Goal: Information Seeking & Learning: Learn about a topic

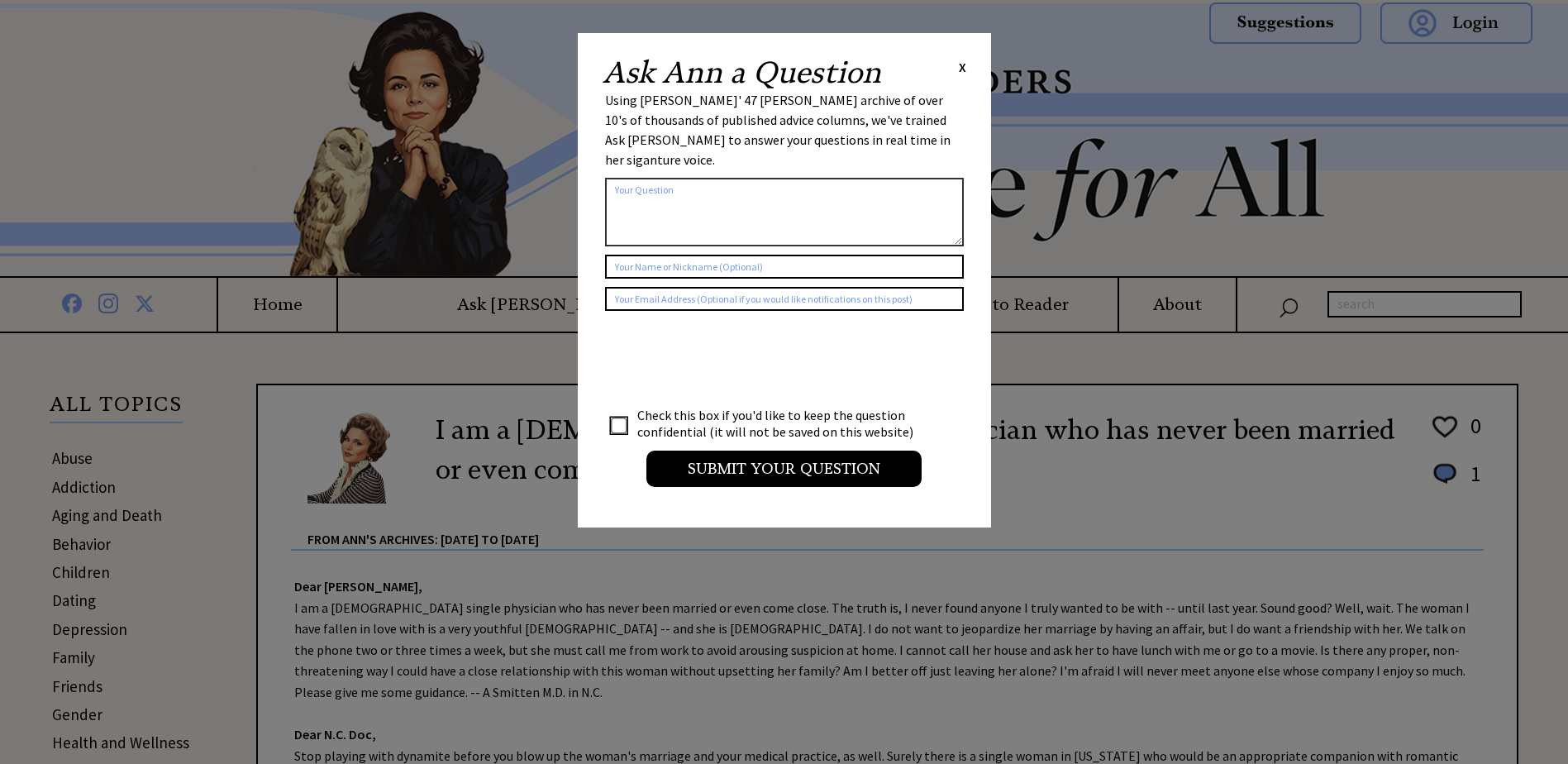
click at [959, 67] on span "X" at bounding box center [963, 66] width 8 height 16
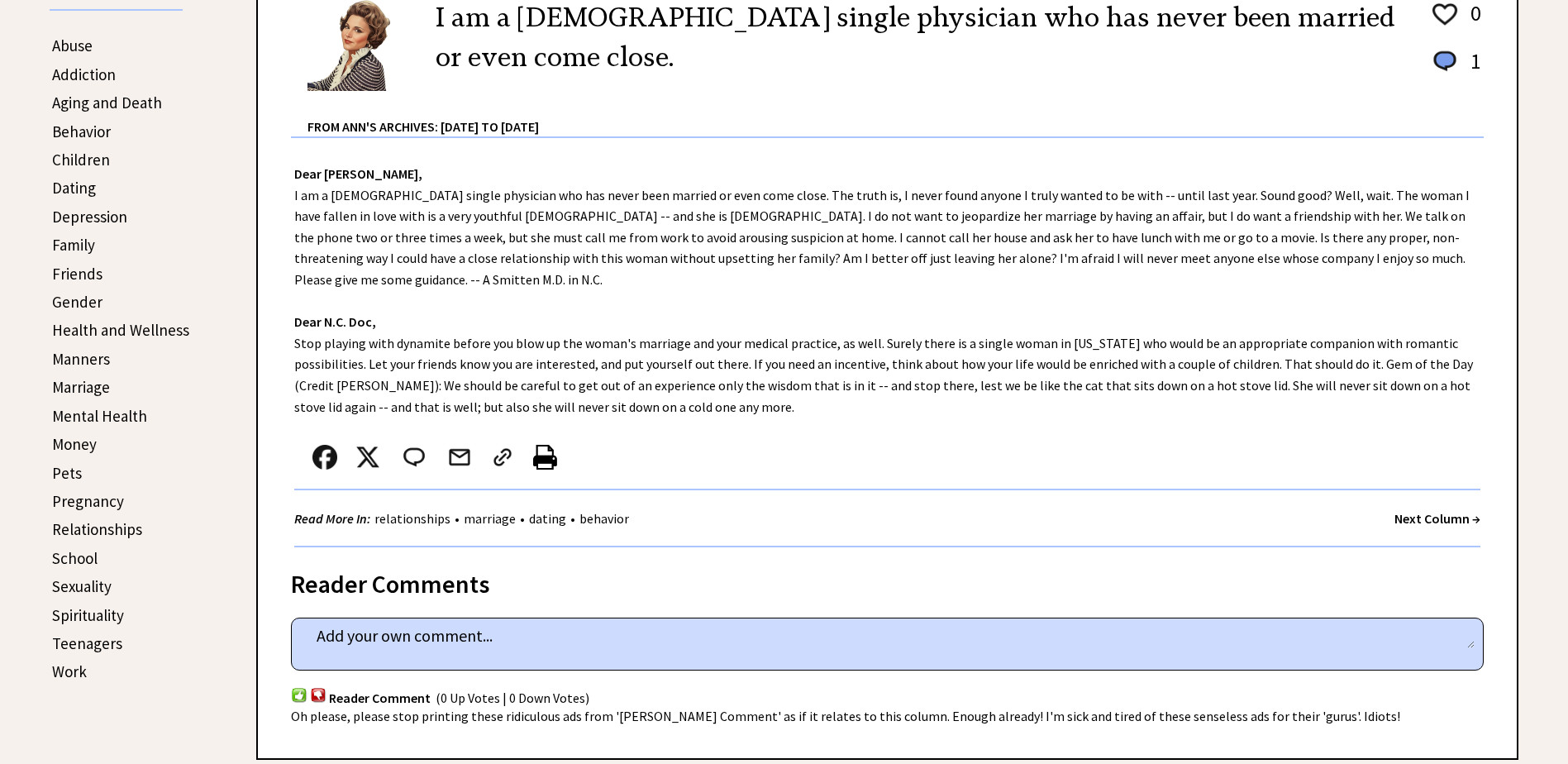
scroll to position [413, 0]
click at [94, 644] on link "Teenagers" at bounding box center [87, 642] width 70 height 20
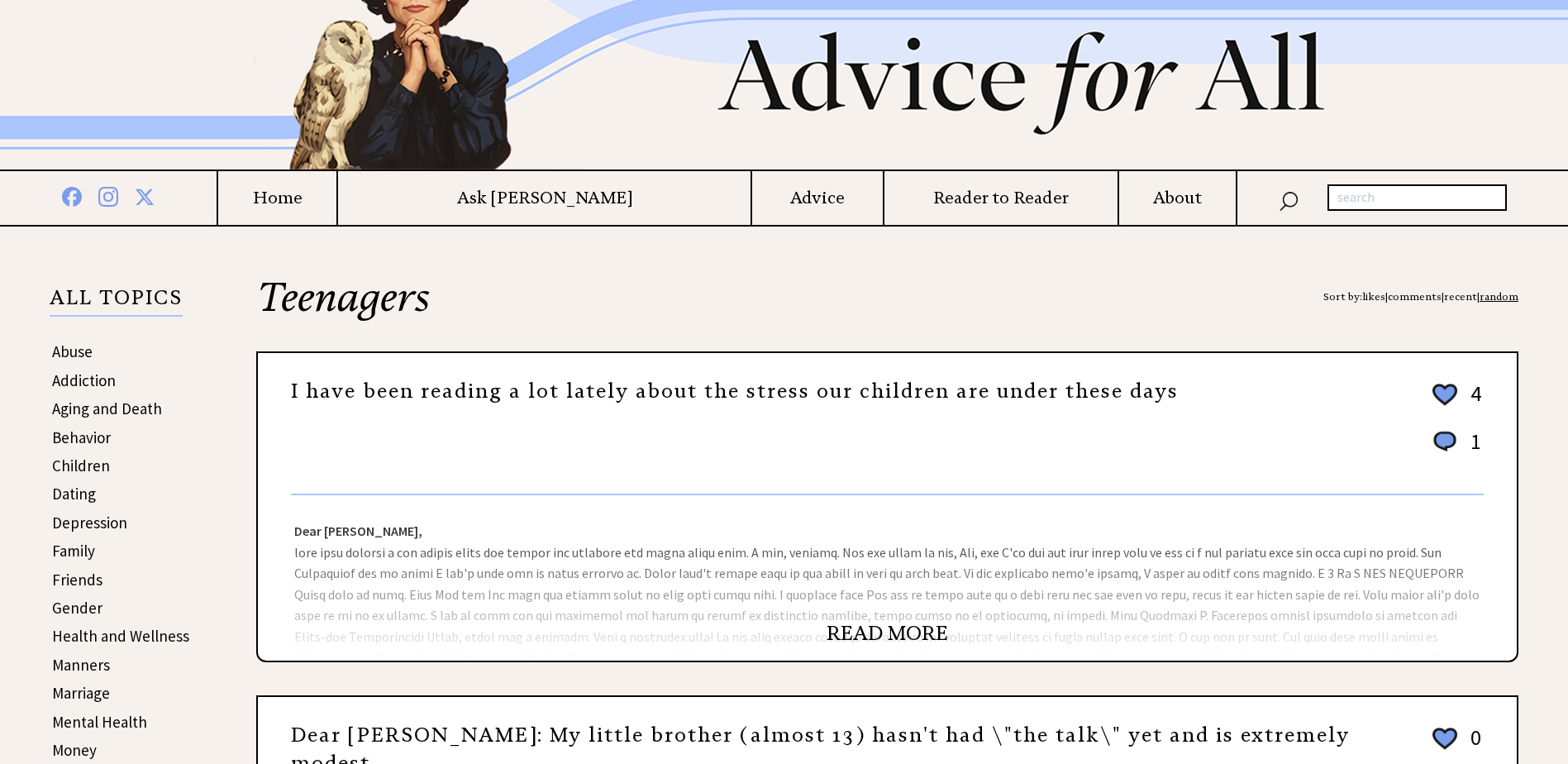
scroll to position [166, 0]
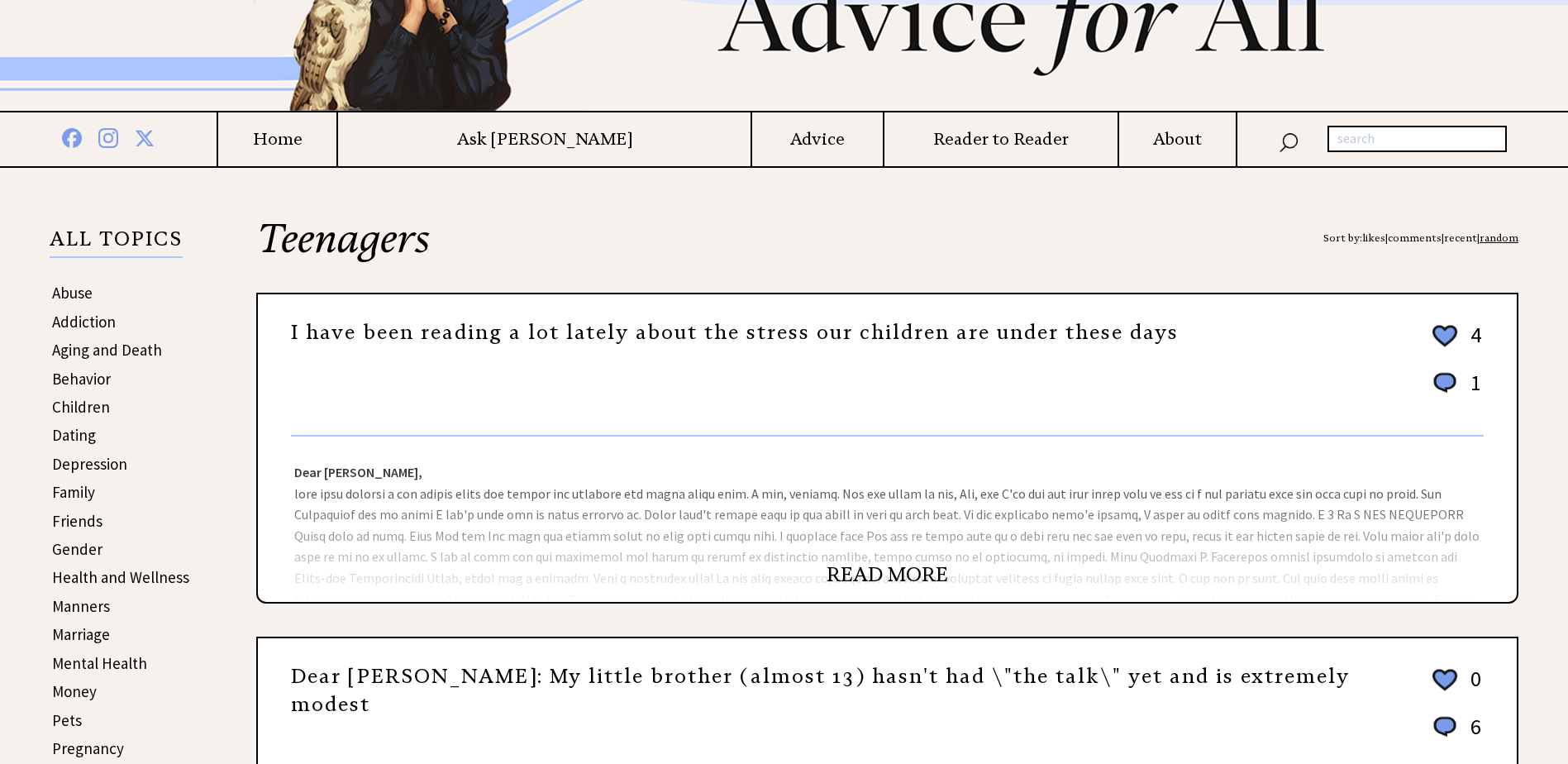
click at [906, 574] on link "READ MORE" at bounding box center [888, 574] width 121 height 25
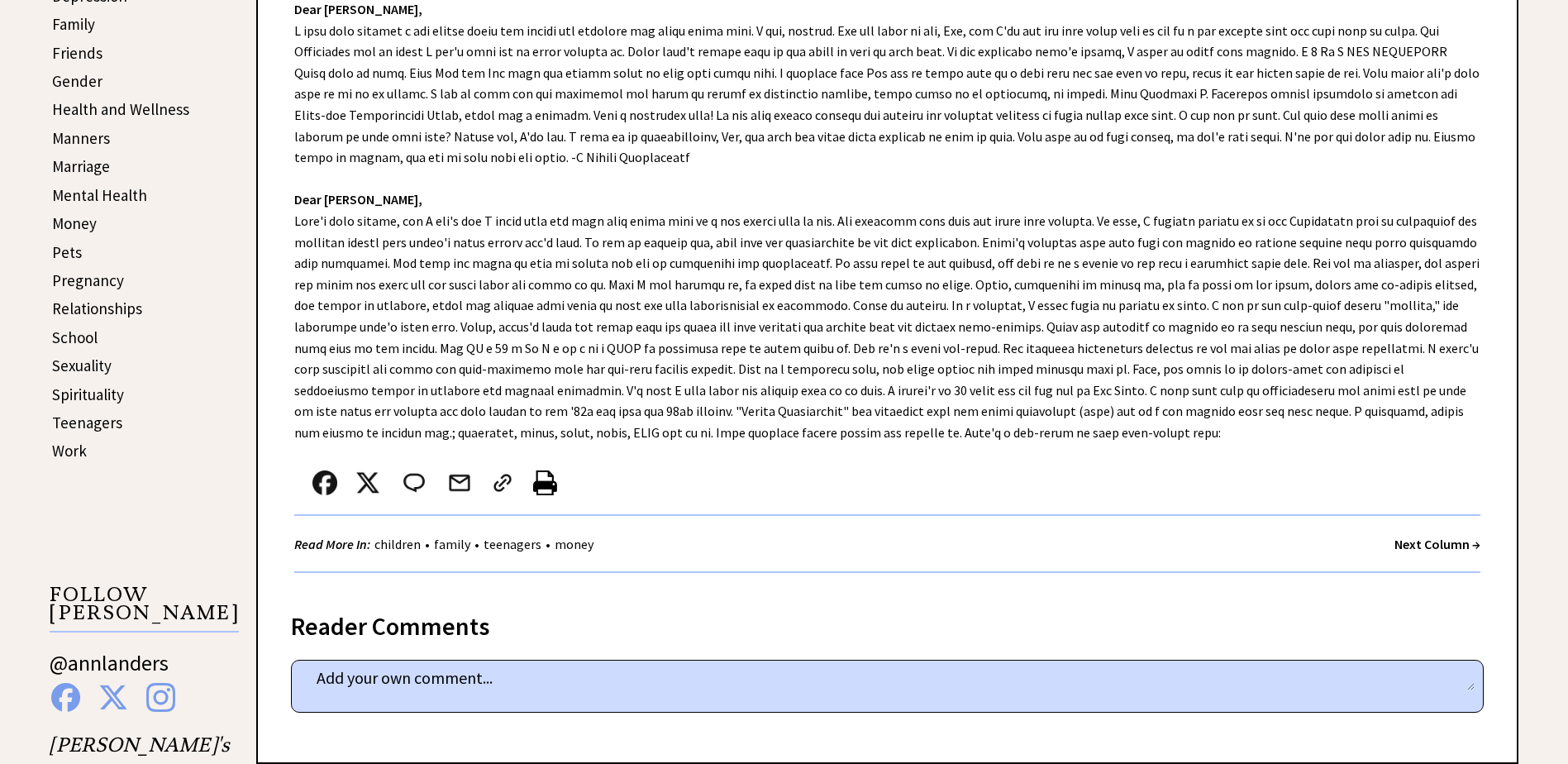
scroll to position [662, 0]
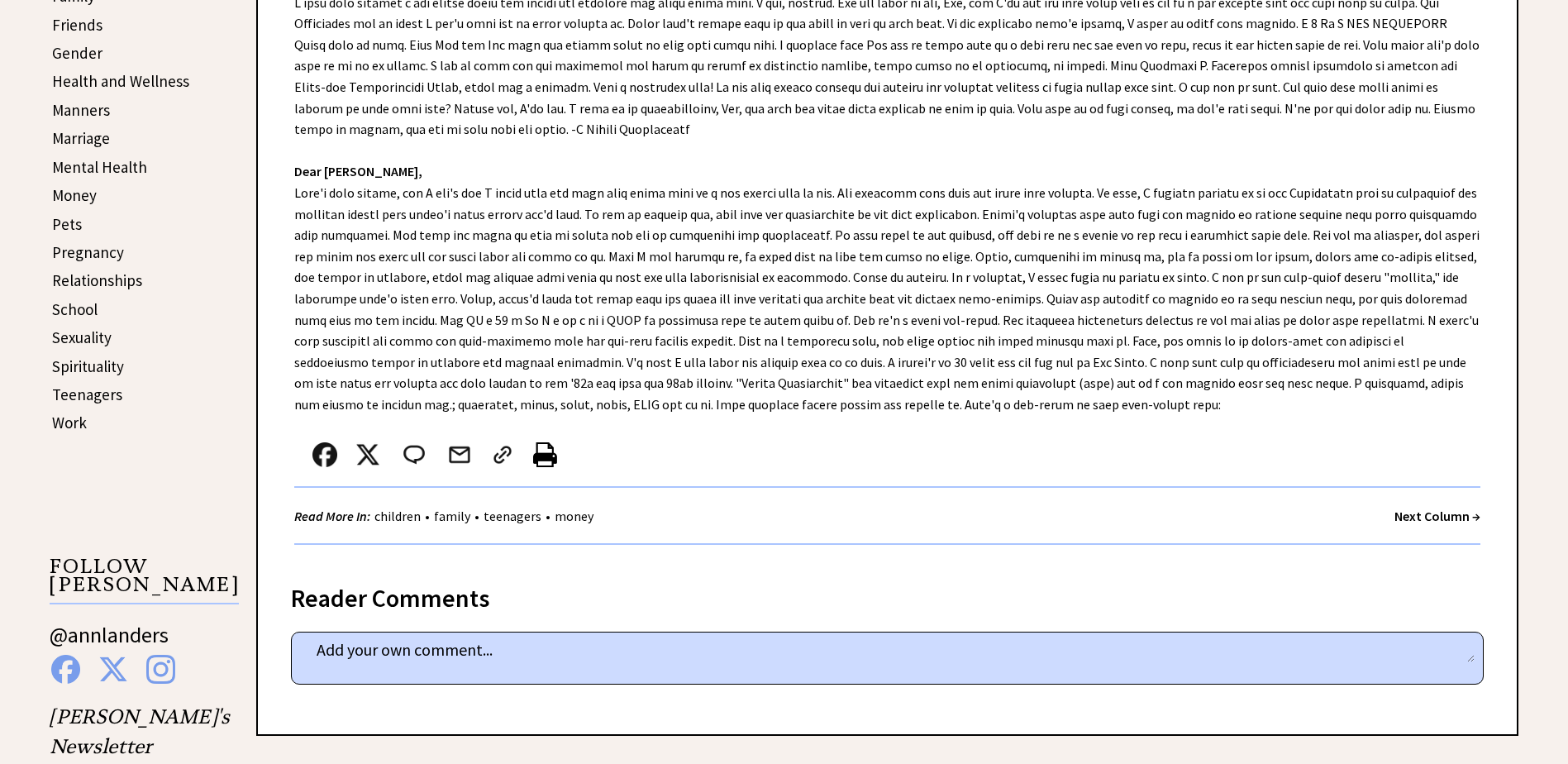
click at [1437, 516] on strong "Next Column →" at bounding box center [1437, 516] width 86 height 16
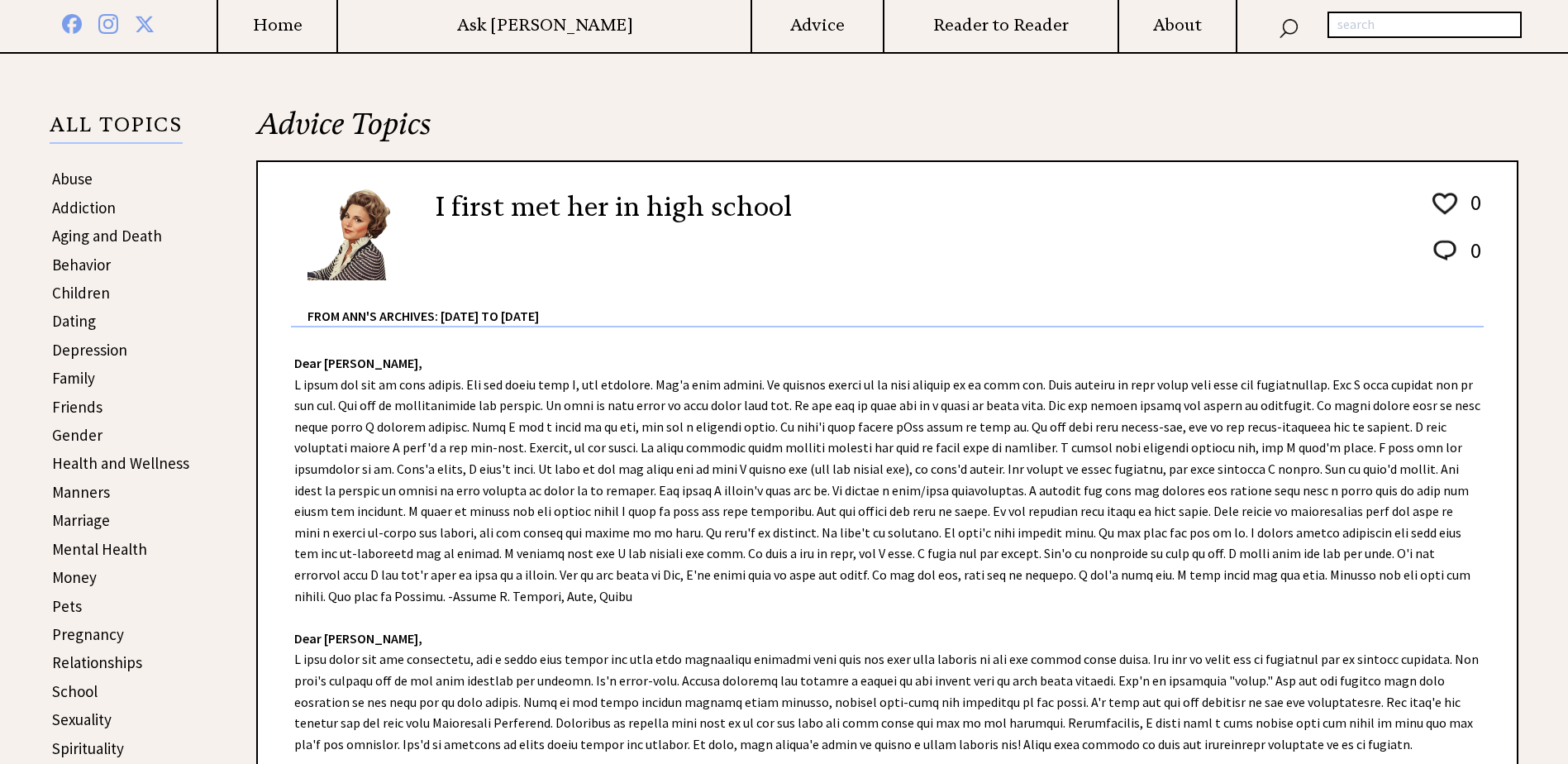
scroll to position [248, 0]
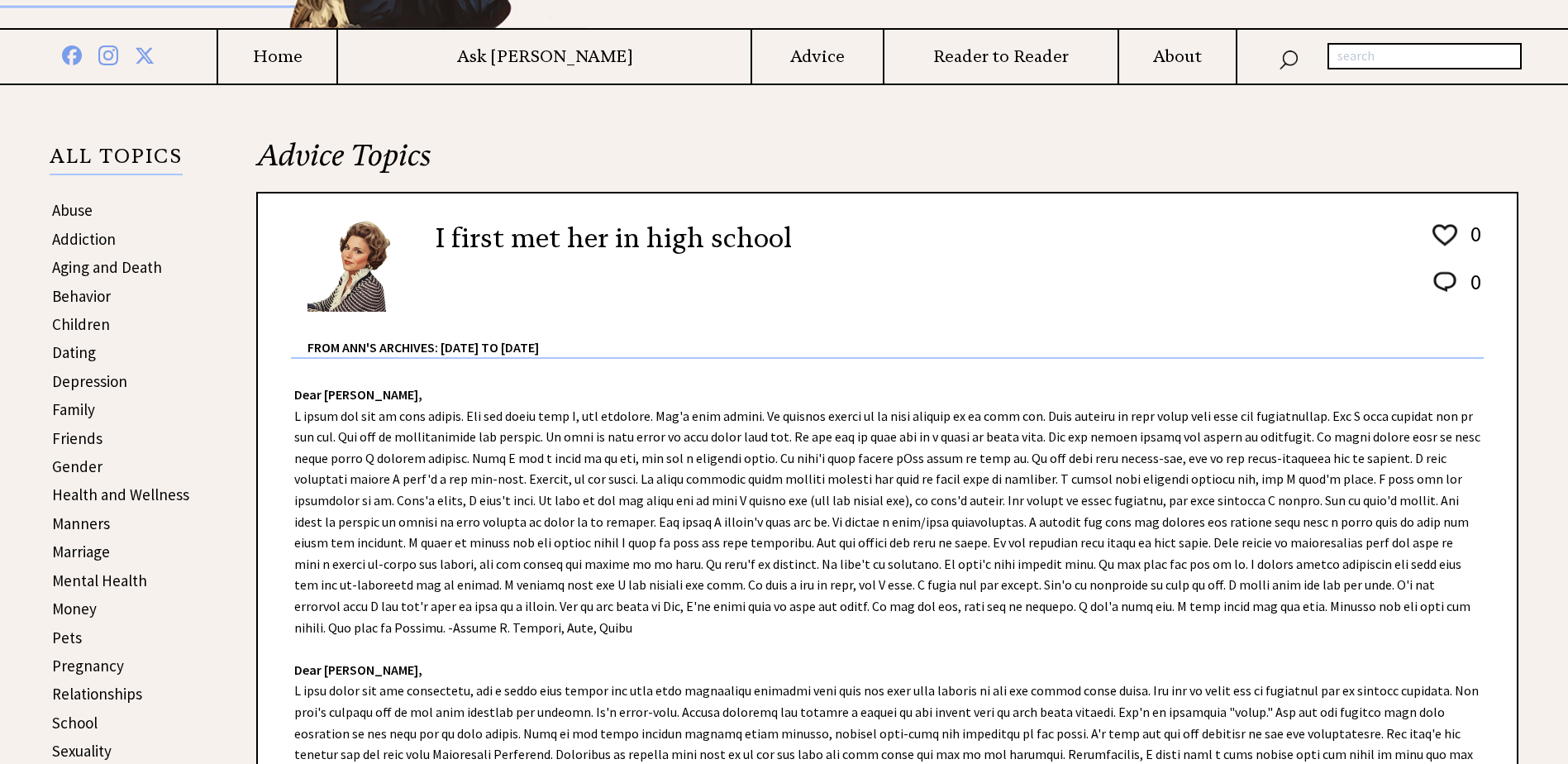
click at [336, 62] on h4 "Home" at bounding box center [277, 57] width 118 height 21
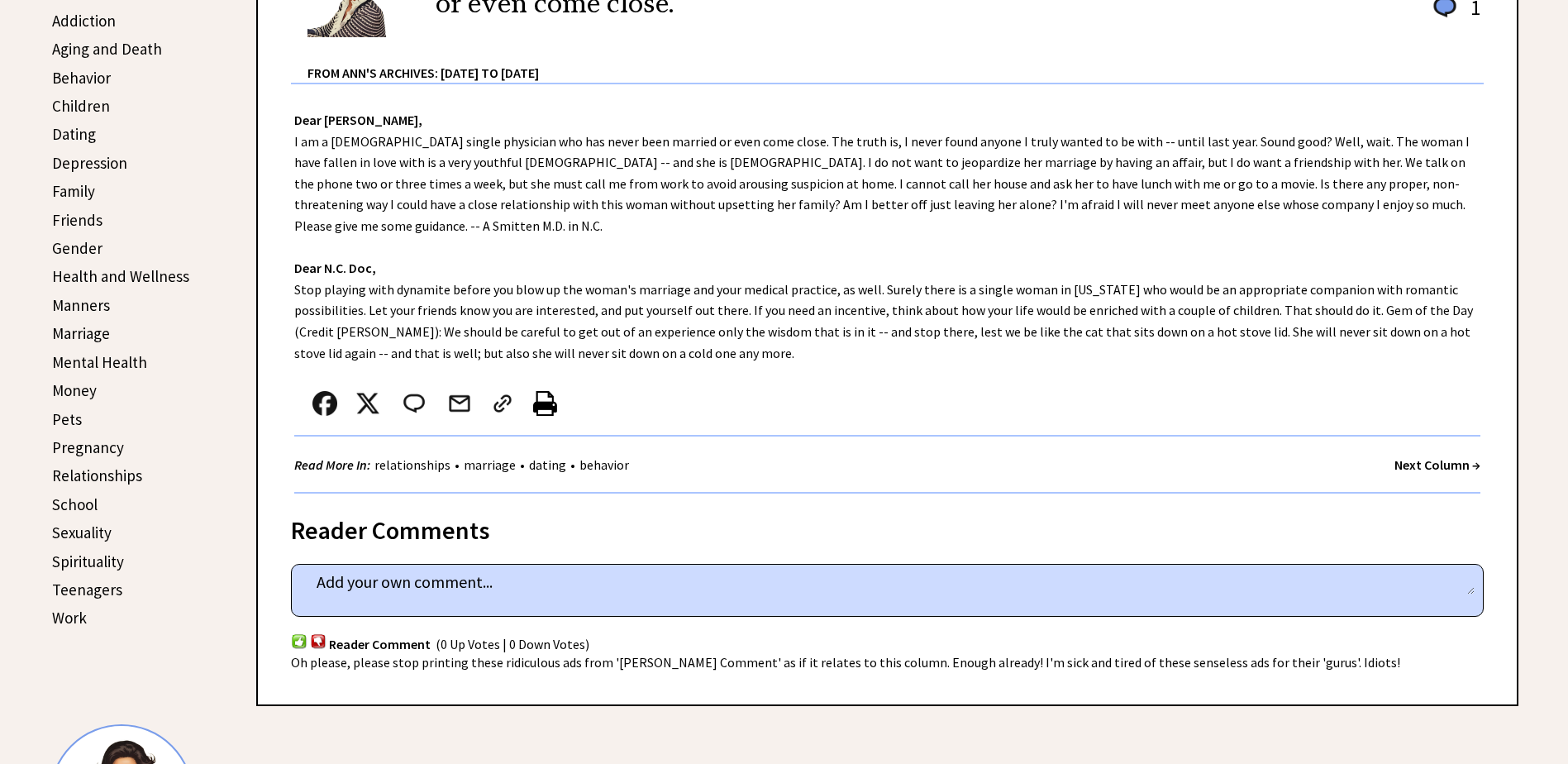
scroll to position [497, 0]
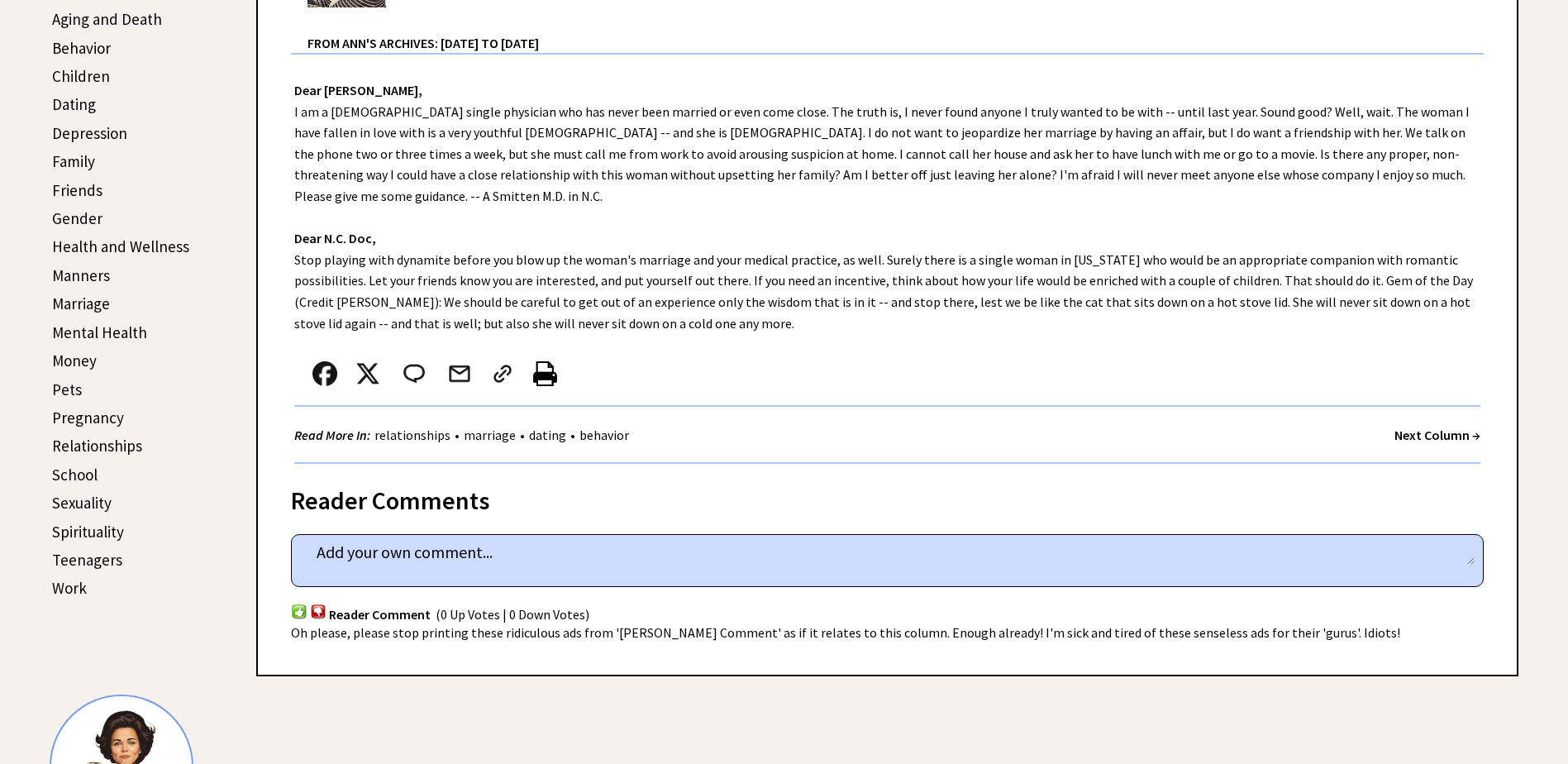
click at [1423, 427] on strong "Next Column →" at bounding box center [1437, 434] width 86 height 16
